Goal: Task Accomplishment & Management: Manage account settings

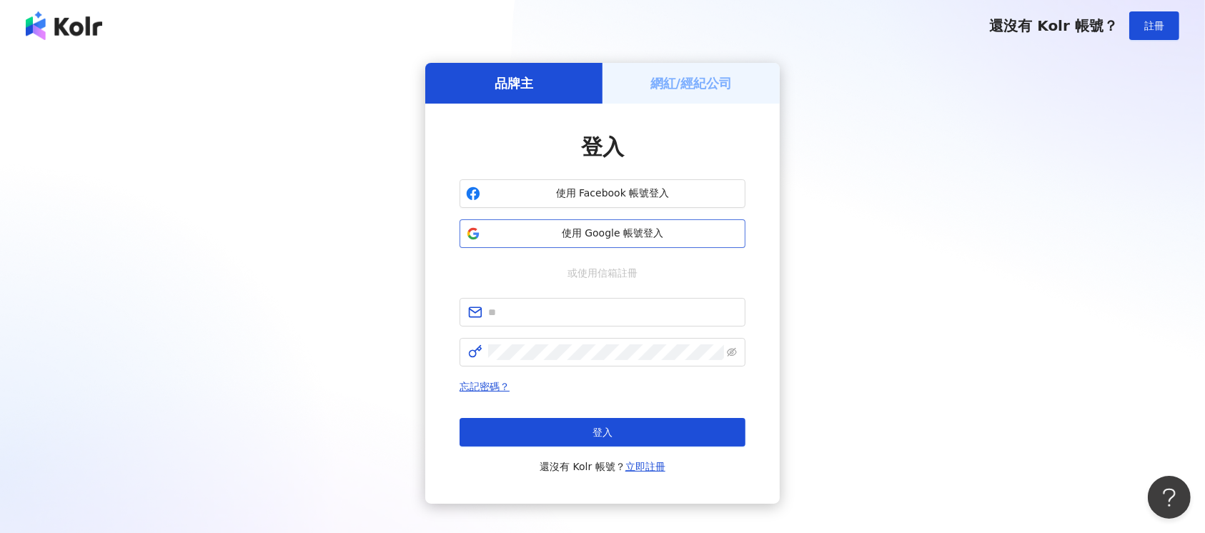
click at [627, 236] on span "使用 Google 帳號登入" at bounding box center [612, 234] width 253 height 14
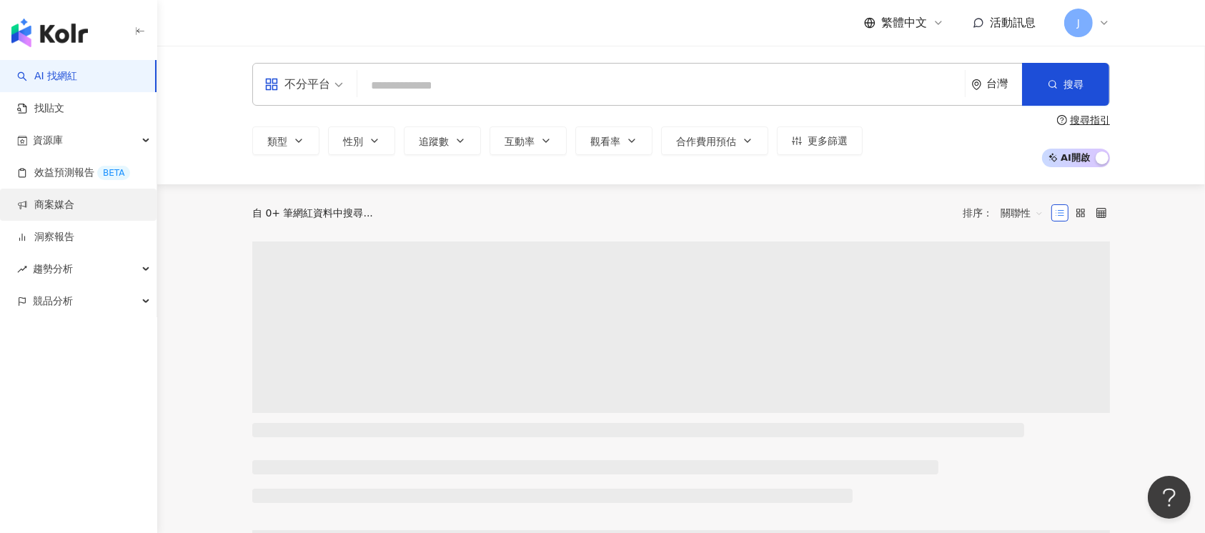
click at [74, 203] on link "商案媒合" at bounding box center [45, 205] width 57 height 14
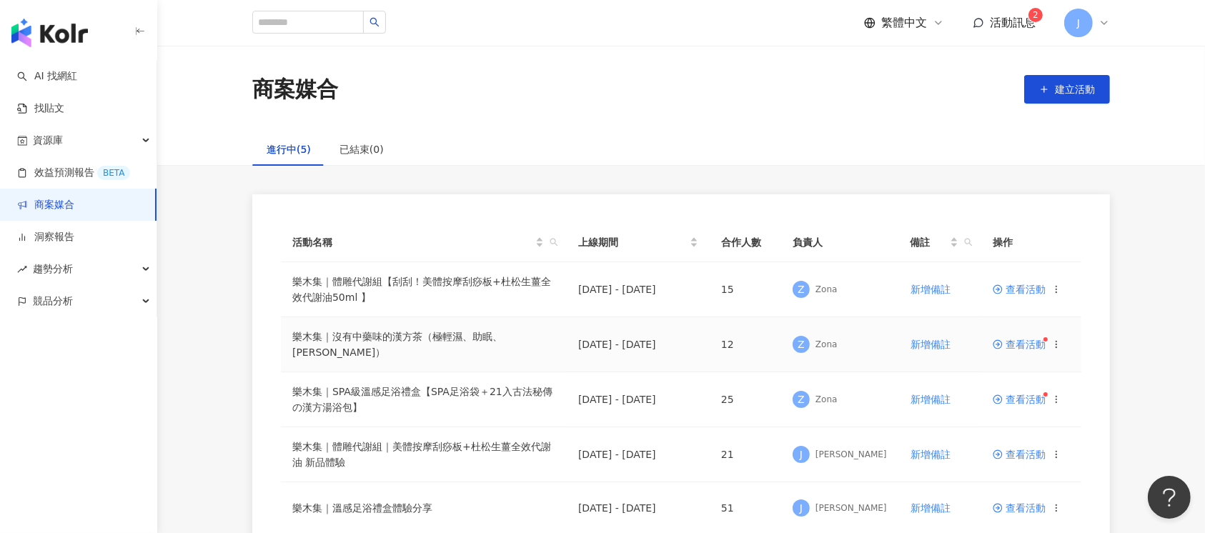
click at [1020, 342] on span "查看活動" at bounding box center [1018, 344] width 53 height 10
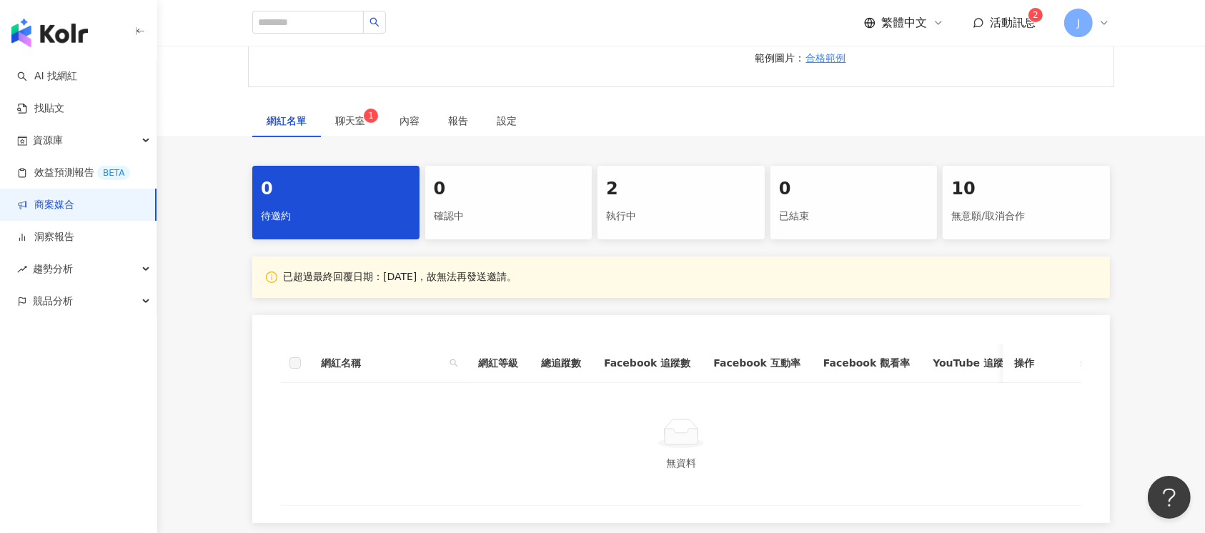
scroll to position [286, 0]
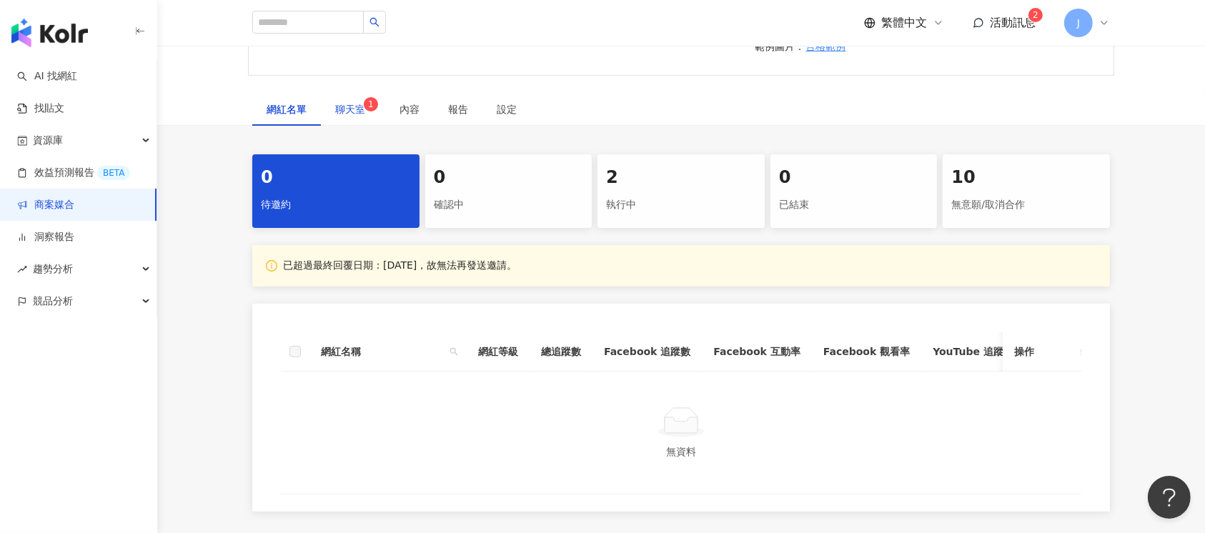
click at [355, 114] on span "聊天室 1" at bounding box center [353, 109] width 36 height 10
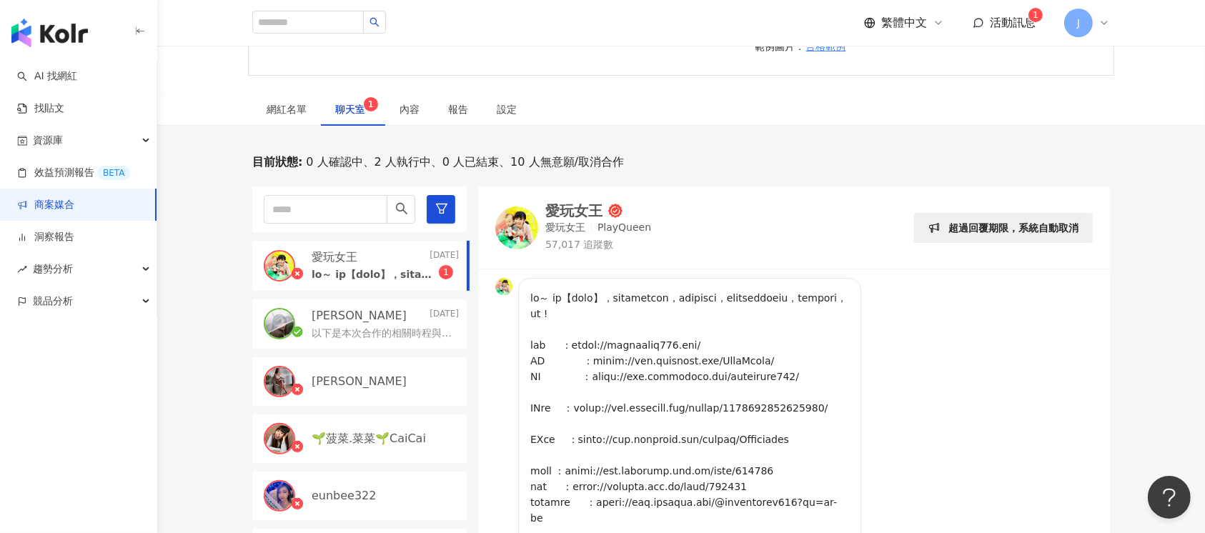
scroll to position [447, 0]
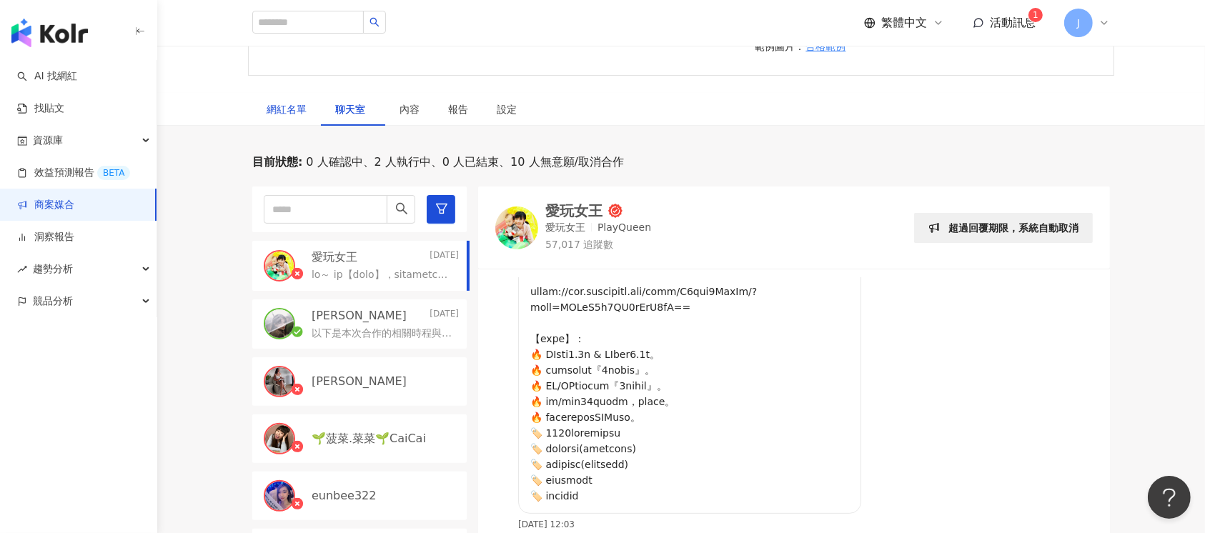
click at [269, 117] on div "網紅名單" at bounding box center [287, 109] width 40 height 16
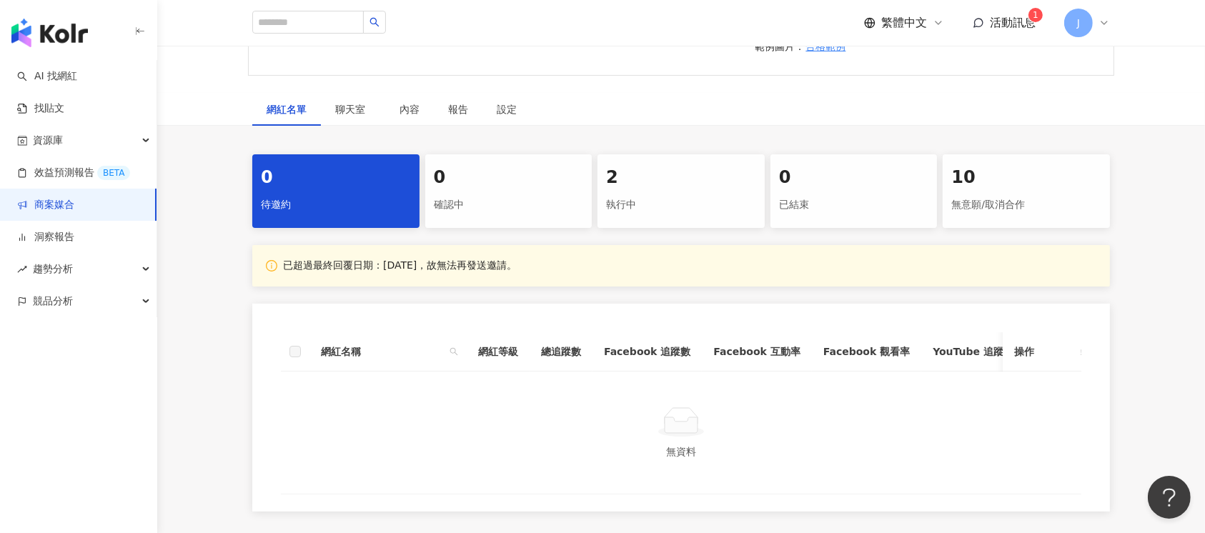
click at [655, 212] on div "執行中" at bounding box center [681, 205] width 150 height 24
